Goal: Check status

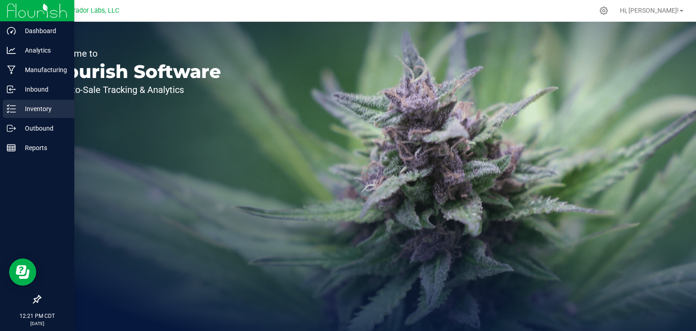
click at [20, 106] on p "Inventory" at bounding box center [43, 108] width 54 height 11
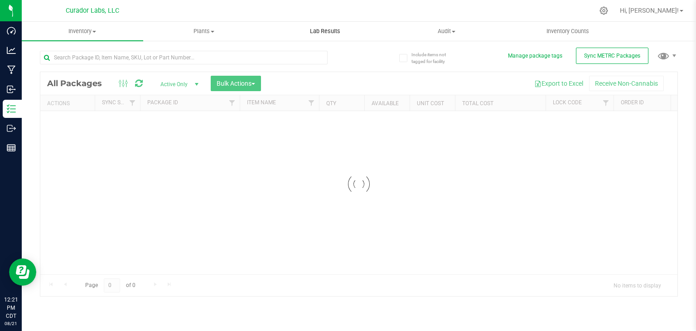
click at [322, 32] on span "Lab Results" at bounding box center [325, 31] width 55 height 8
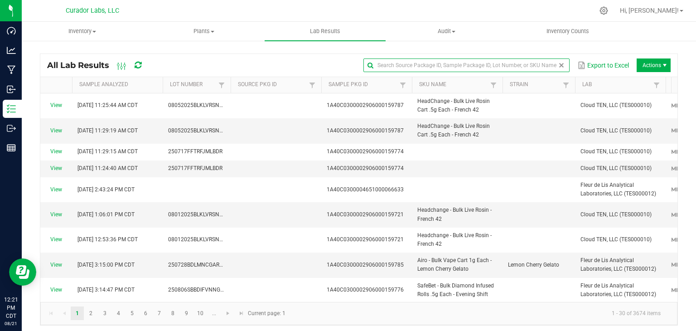
click at [529, 67] on input "text" at bounding box center [466, 65] width 206 height 14
type input "evening shift"
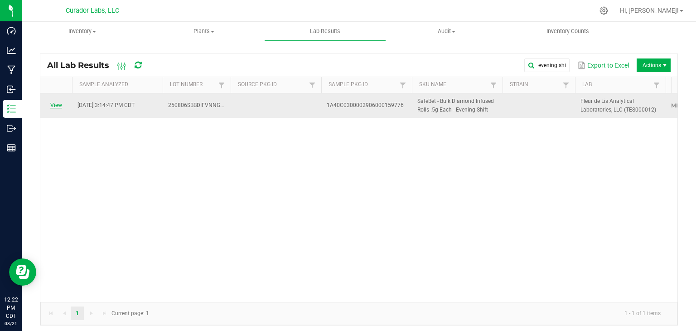
click at [53, 102] on link "View" at bounding box center [56, 105] width 12 height 6
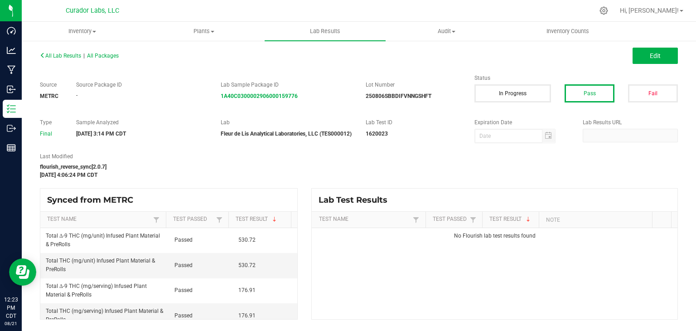
click at [156, 173] on div "[DATE] 4:06:24 PM CDT" at bounding box center [250, 175] width 421 height 8
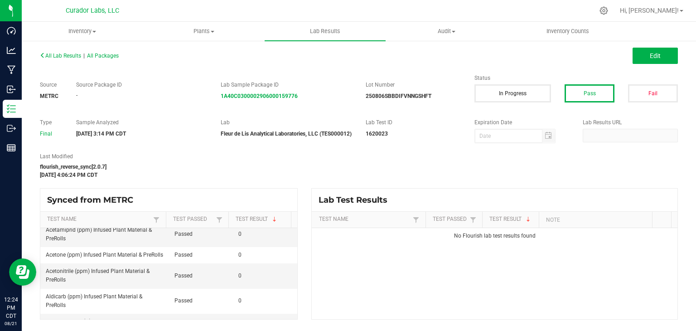
scroll to position [362, 0]
